Goal: Register for event/course

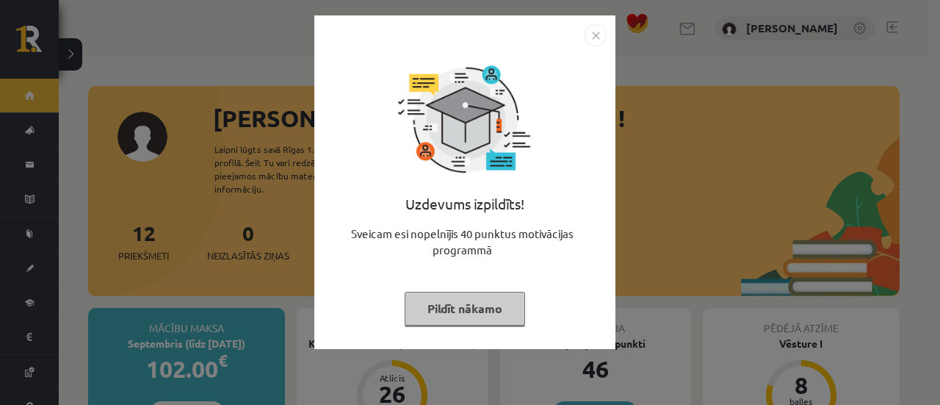
click at [599, 36] on img "Close" at bounding box center [596, 35] width 22 height 22
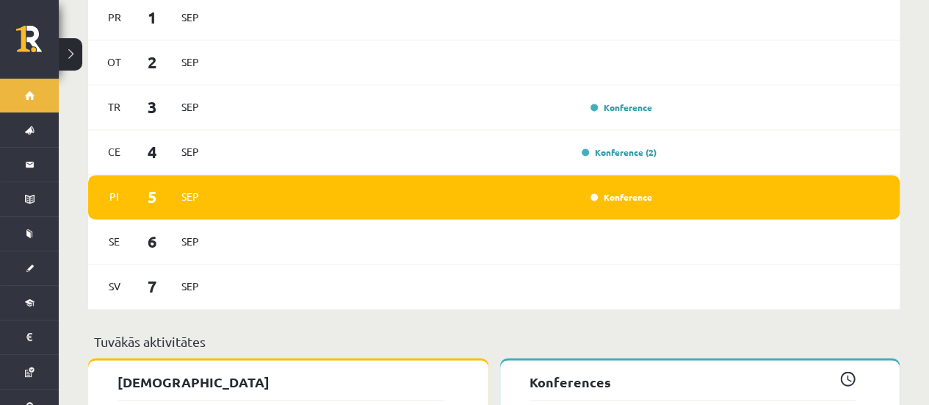
scroll to position [1026, 0]
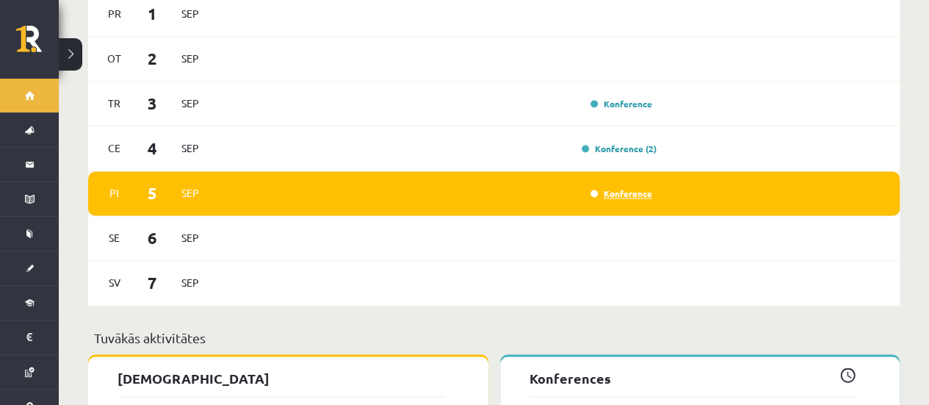
click at [619, 187] on link "Konference" at bounding box center [622, 193] width 62 height 12
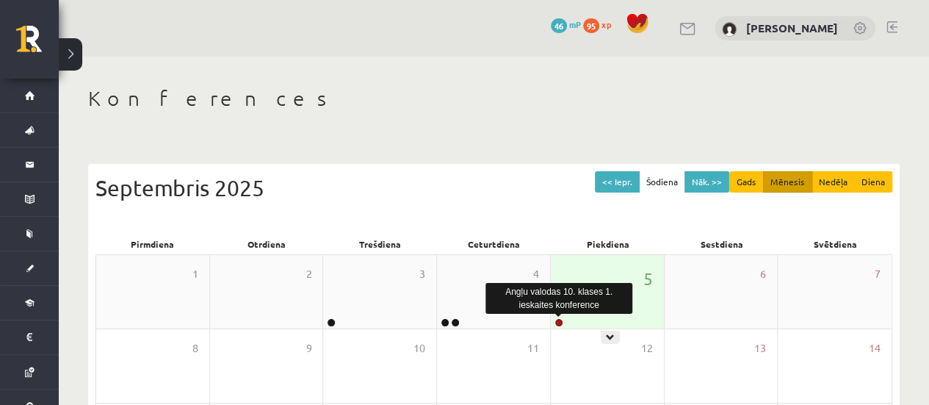
click at [557, 322] on link at bounding box center [559, 322] width 9 height 9
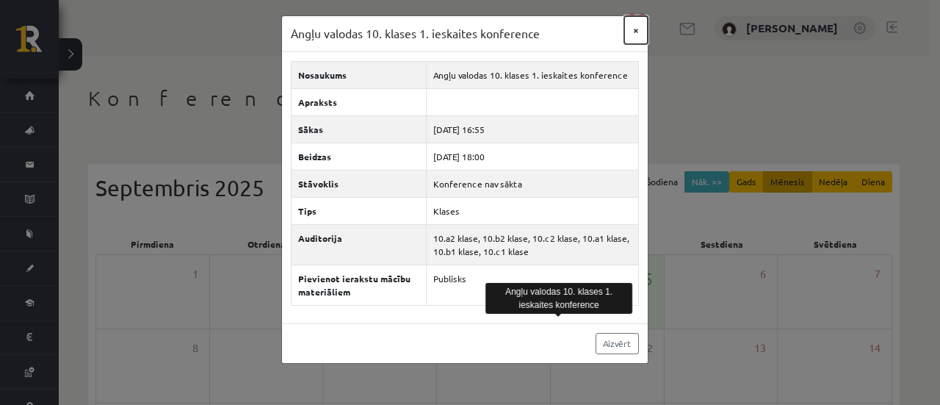
click at [636, 32] on button "×" at bounding box center [636, 30] width 24 height 28
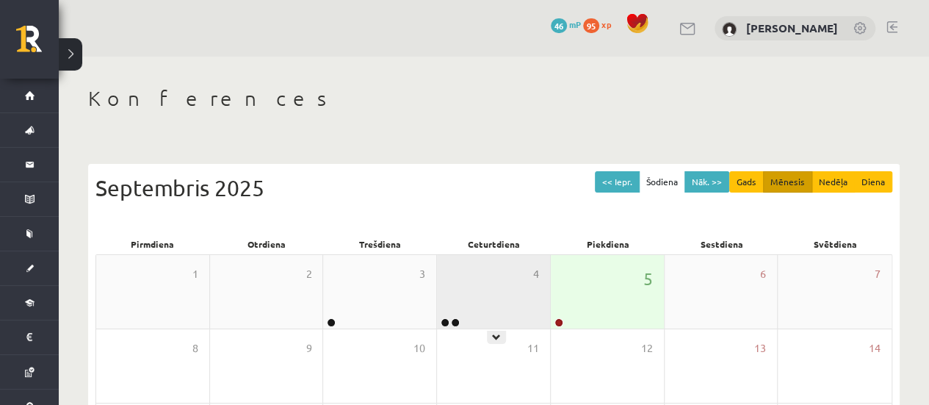
click at [465, 315] on div "4" at bounding box center [493, 291] width 113 height 73
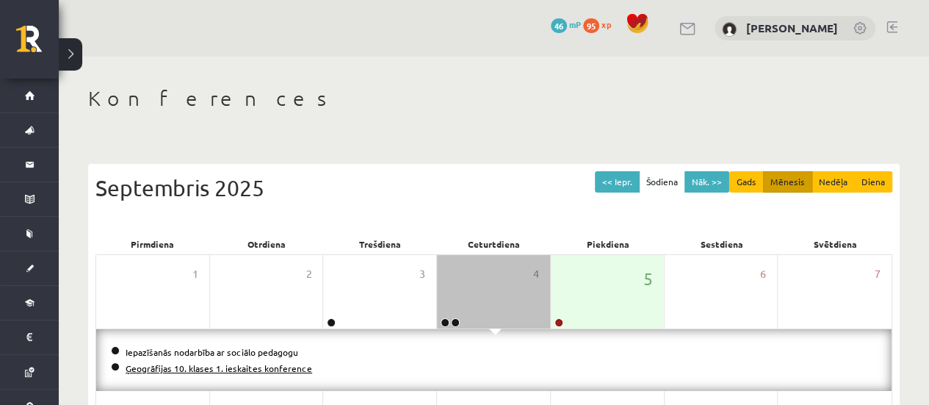
click at [268, 369] on link "Ģeogrāfijas 10. klases 1. ieskaites konference" at bounding box center [219, 368] width 187 height 12
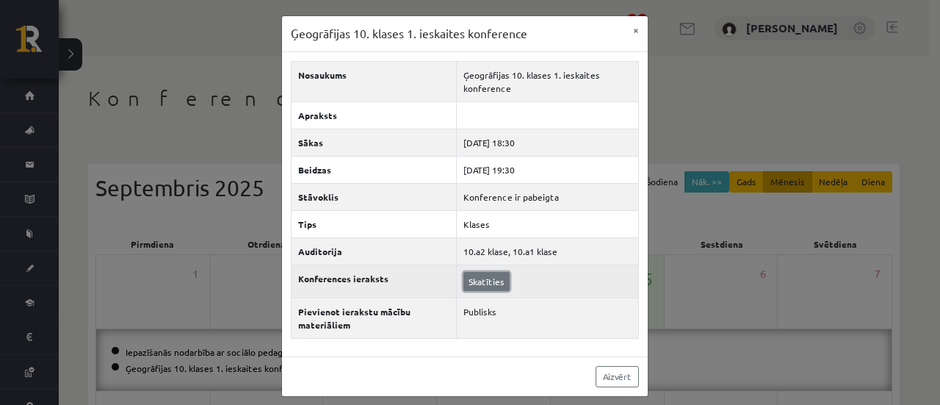
click at [491, 281] on link "Skatīties" at bounding box center [486, 281] width 46 height 19
